Goal: Task Accomplishment & Management: Use online tool/utility

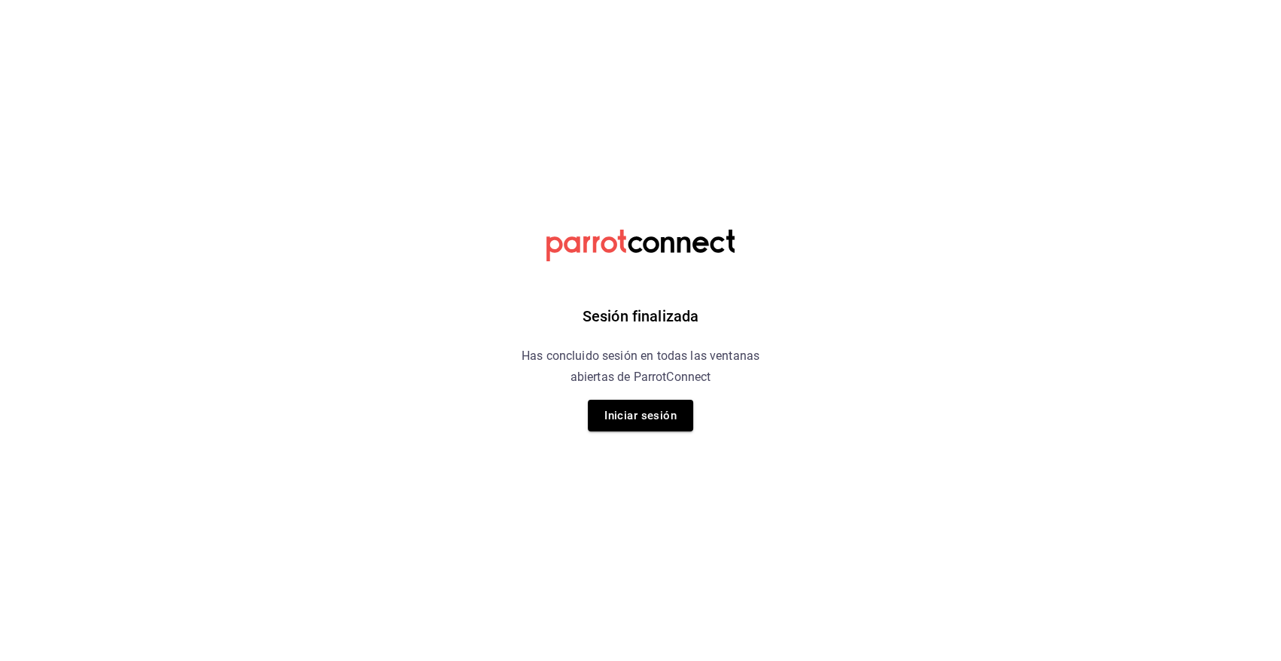
click at [638, 395] on div "Sesión finalizada Has concluido sesión en todas las ventanas abiertas de Parrot…" at bounding box center [641, 330] width 380 height 661
click at [640, 418] on button "Iniciar sesión" at bounding box center [640, 416] width 105 height 32
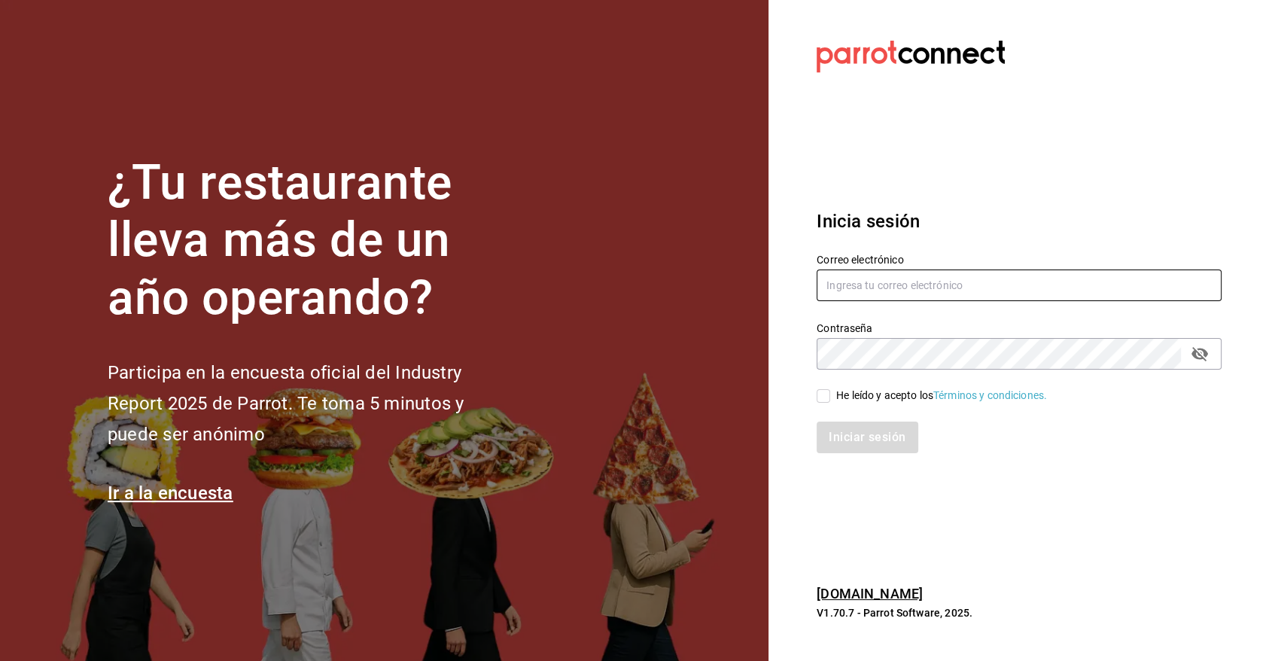
type input "angy.rpp@gmail.com"
click at [817, 393] on input "He leído y acepto los Términos y condiciones." at bounding box center [823, 396] width 14 height 14
checkbox input "true"
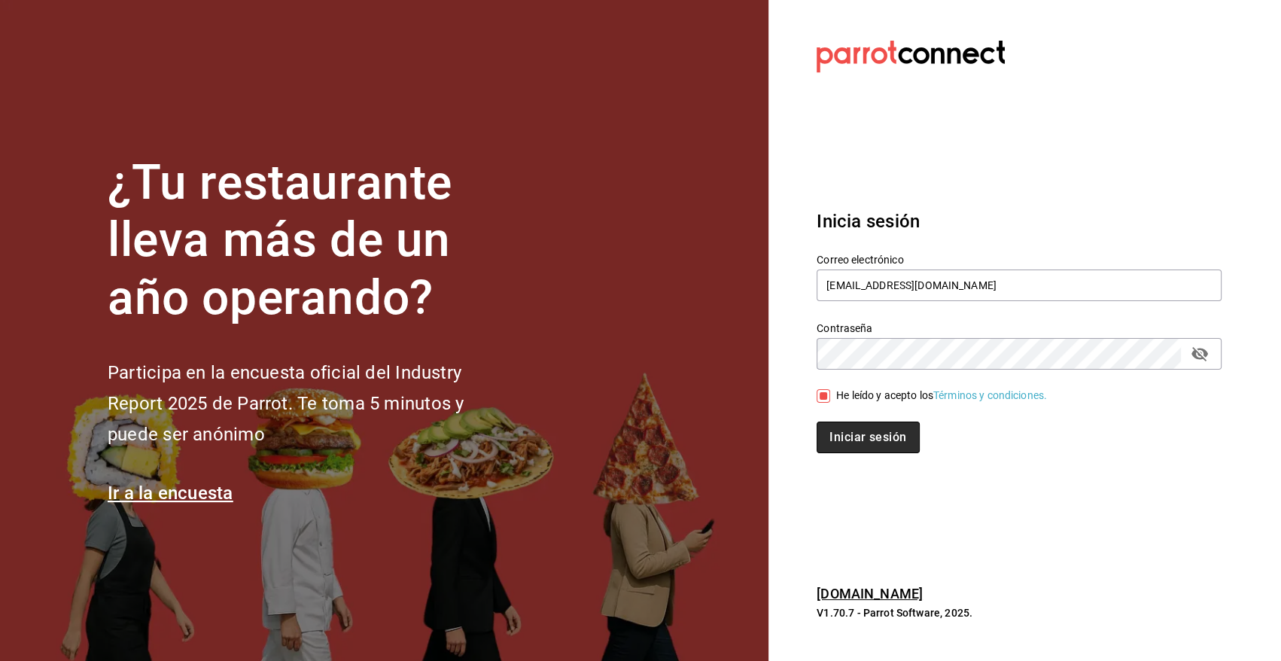
click at [843, 424] on button "Iniciar sesión" at bounding box center [867, 437] width 102 height 32
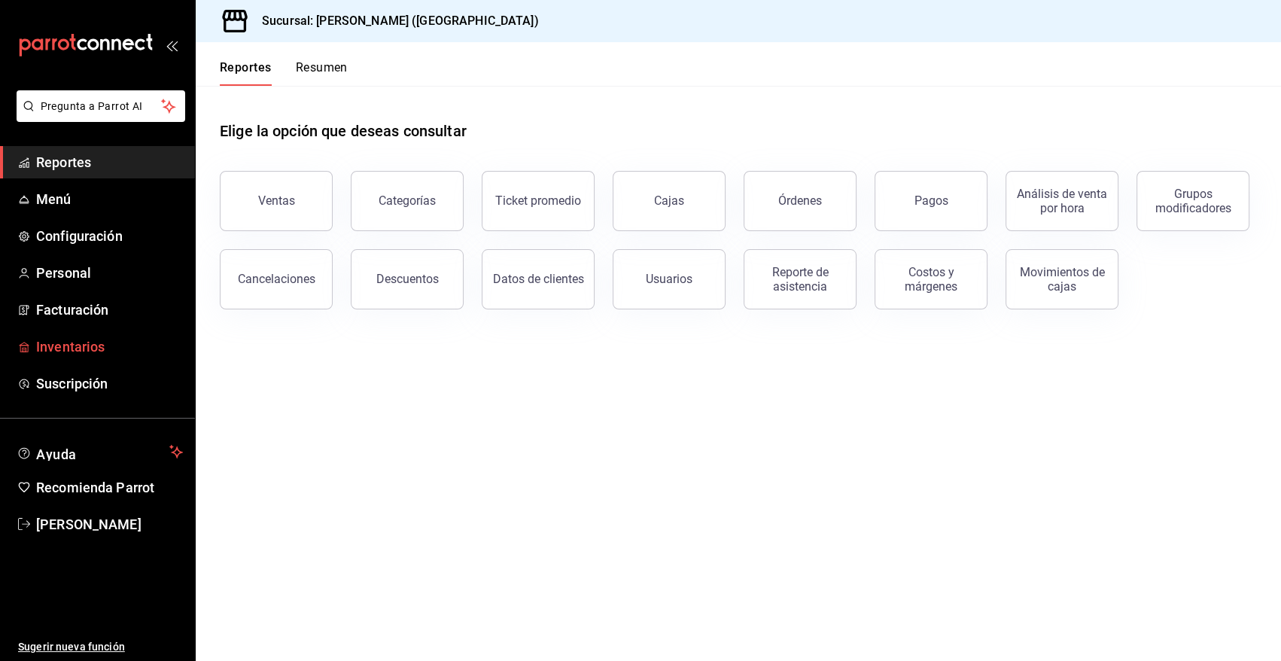
click at [65, 345] on span "Inventarios" at bounding box center [109, 346] width 147 height 20
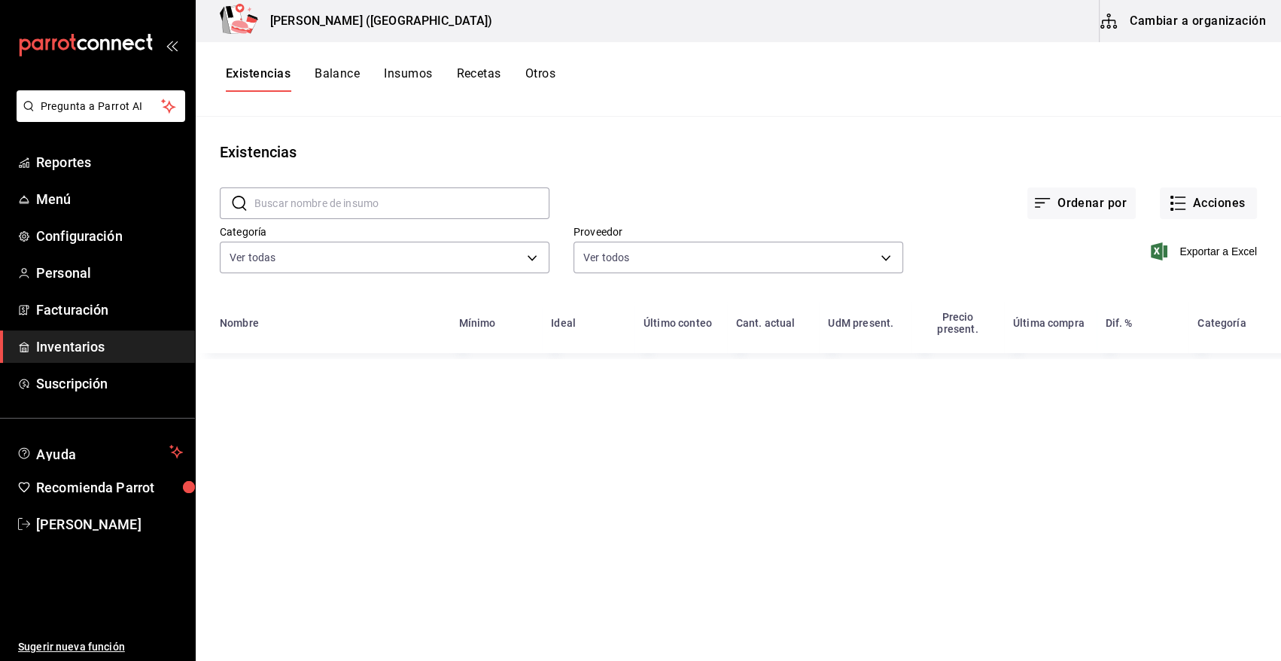
click at [321, 204] on input "text" at bounding box center [401, 203] width 295 height 30
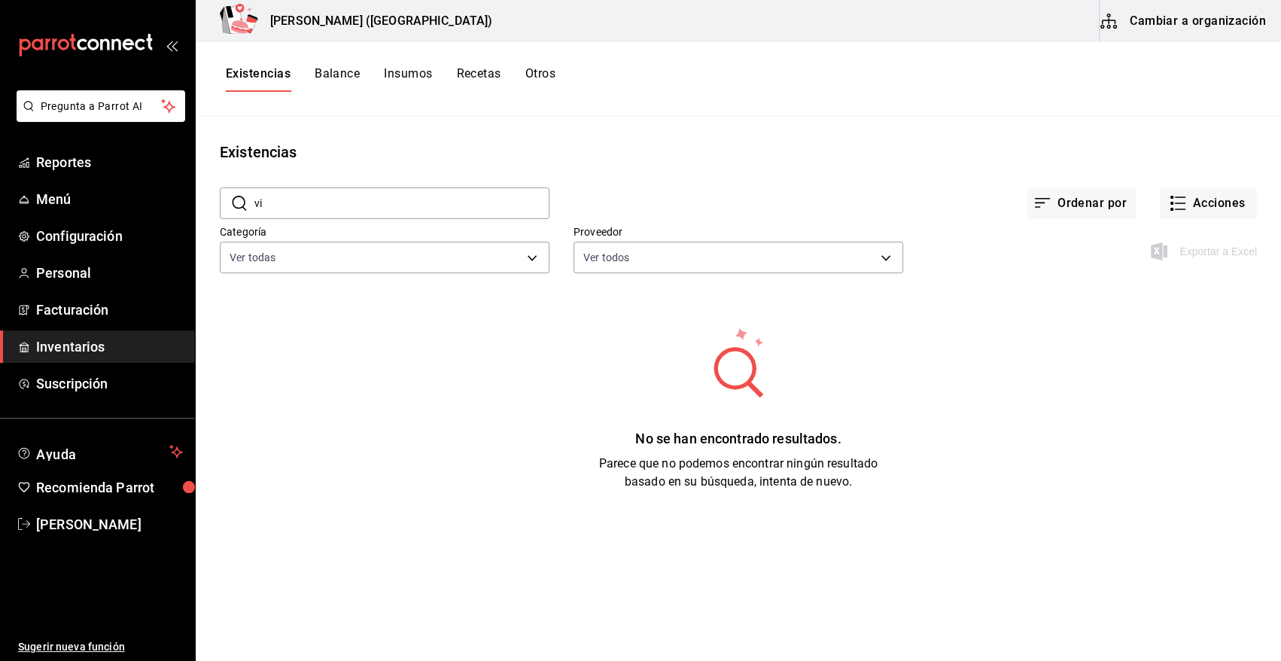
type input "v"
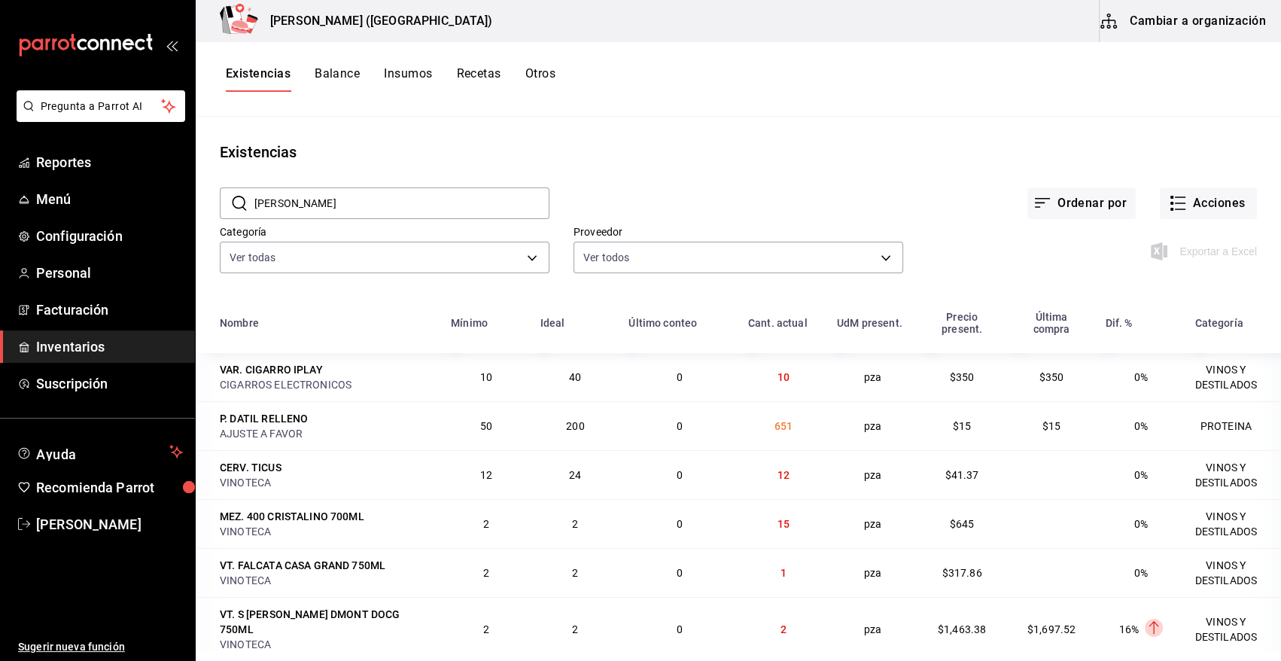
type input "[PERSON_NAME]"
